Goal: Check status

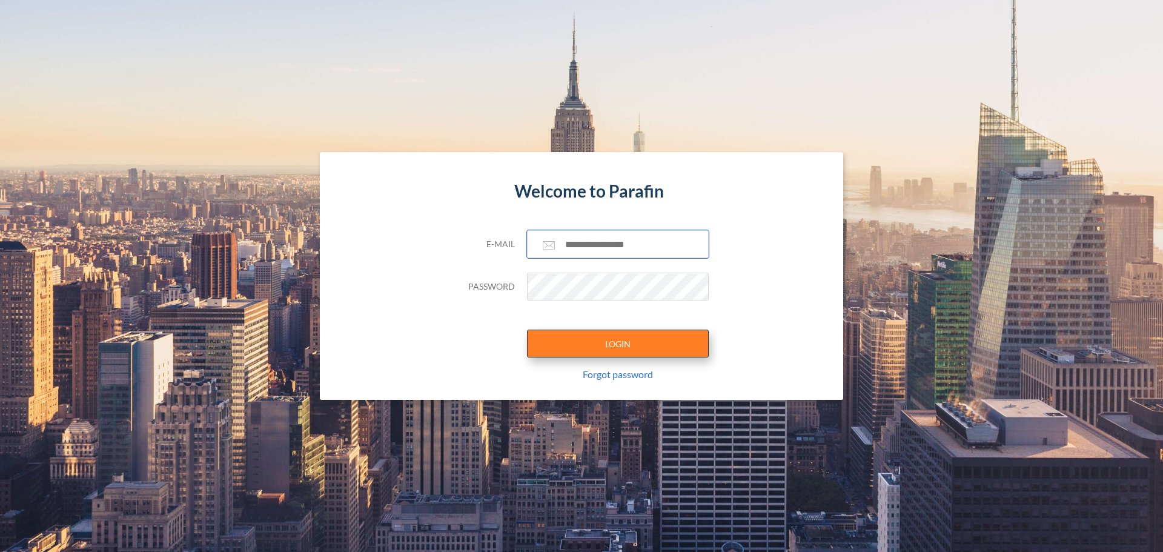
type input "**********"
click at [642, 333] on button "LOGIN" at bounding box center [618, 343] width 182 height 28
type input "**********"
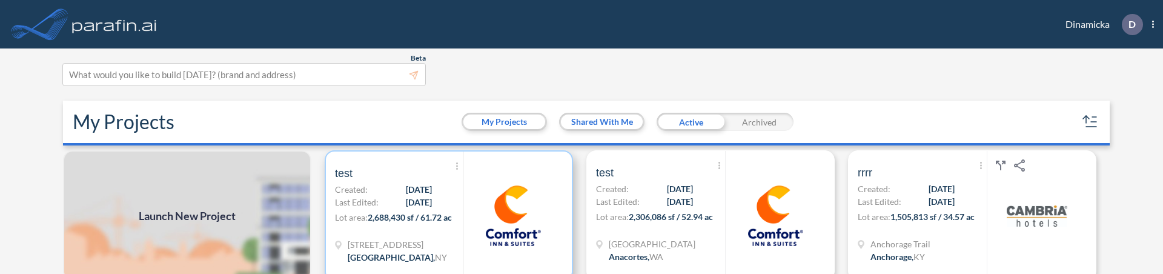
click at [415, 222] on span "2,688,430 sf / 61.72 ac" at bounding box center [410, 217] width 84 height 10
